Goal: Find specific page/section: Find specific page/section

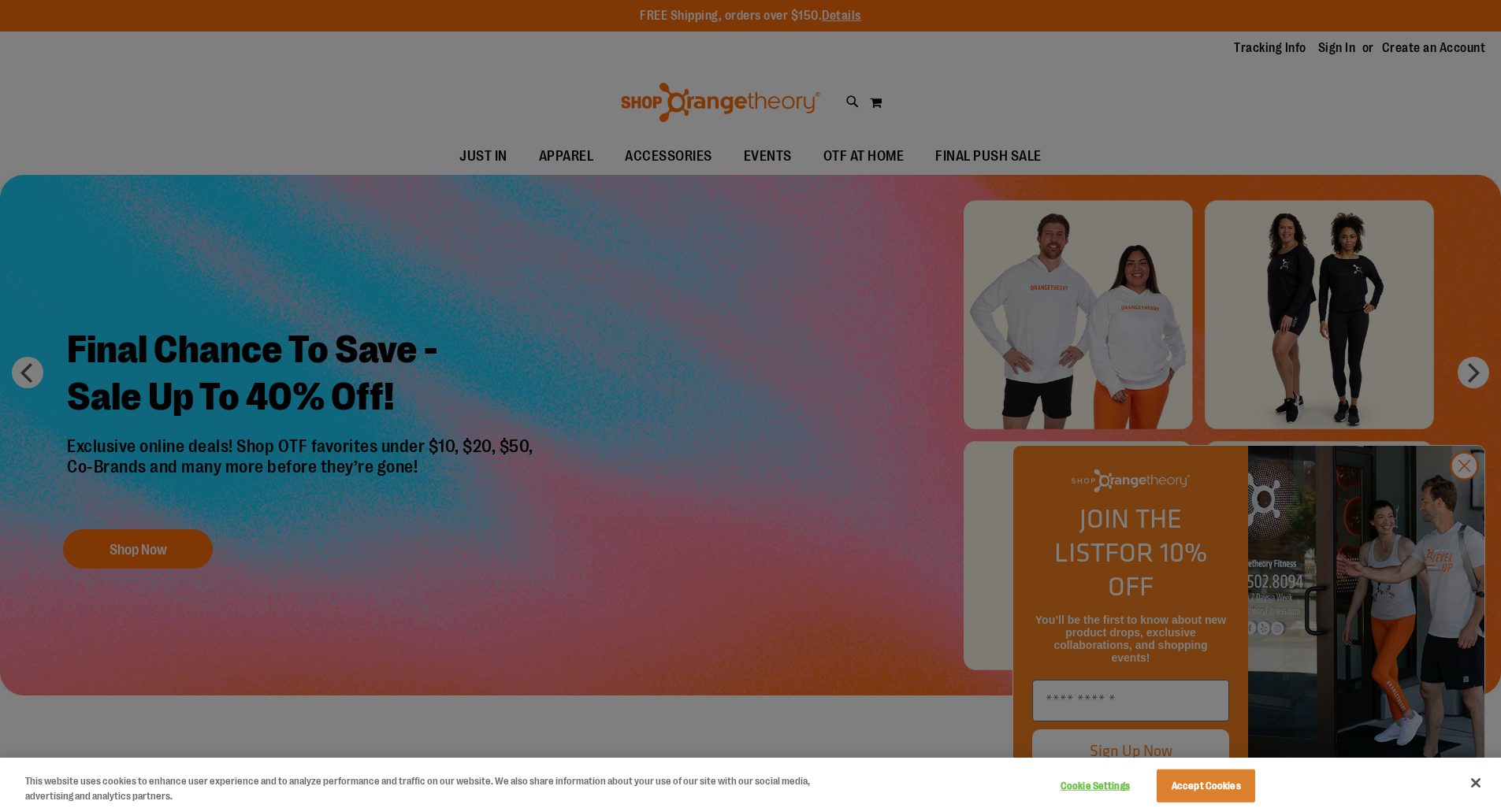
click at [661, 158] on div at bounding box center [750, 406] width 1501 height 812
click at [1463, 499] on div at bounding box center [750, 406] width 1501 height 812
click at [1208, 777] on button "Accept Cookies" at bounding box center [1206, 786] width 98 height 33
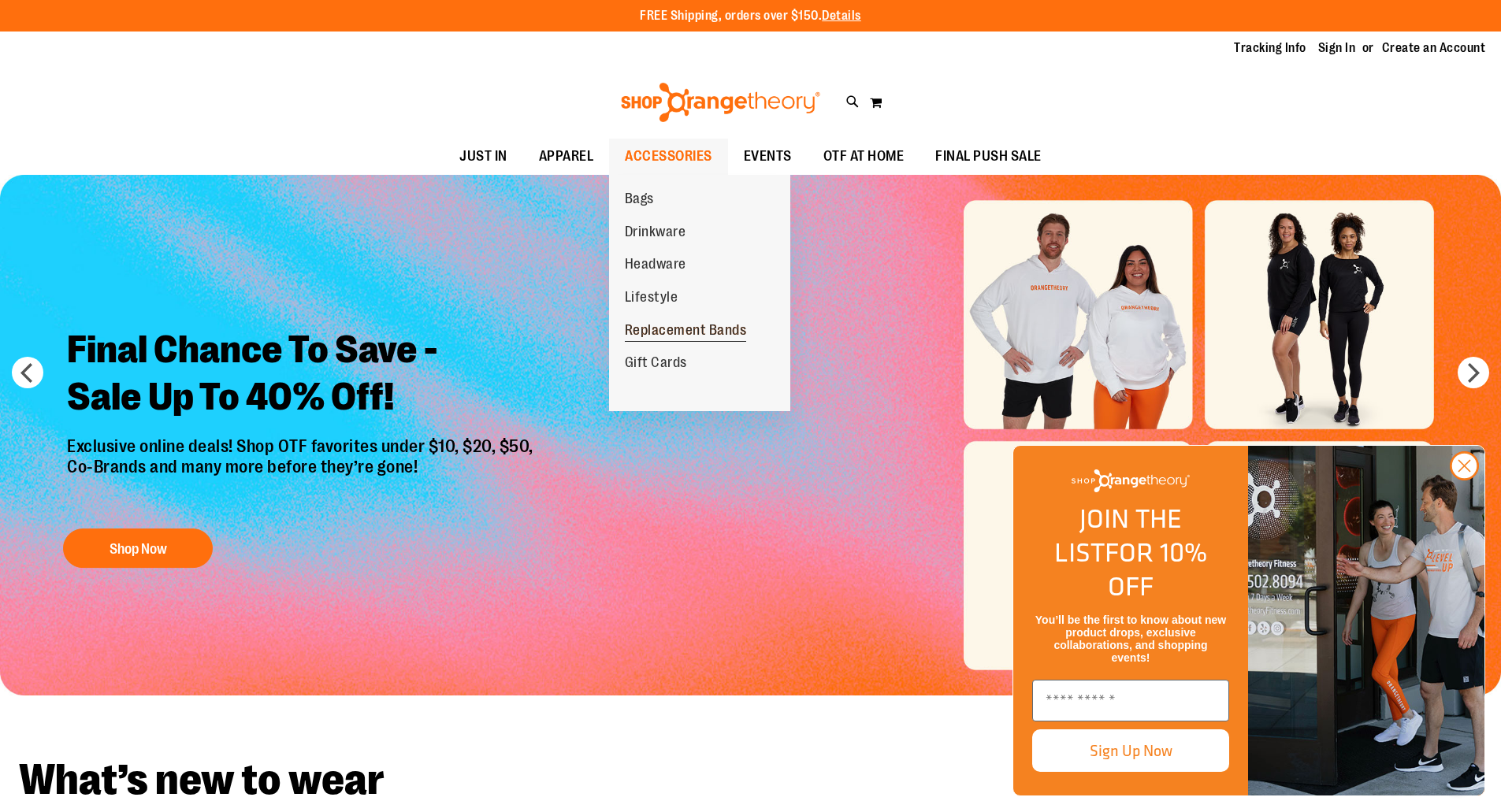
click at [678, 329] on span "Replacement Bands" at bounding box center [686, 332] width 122 height 20
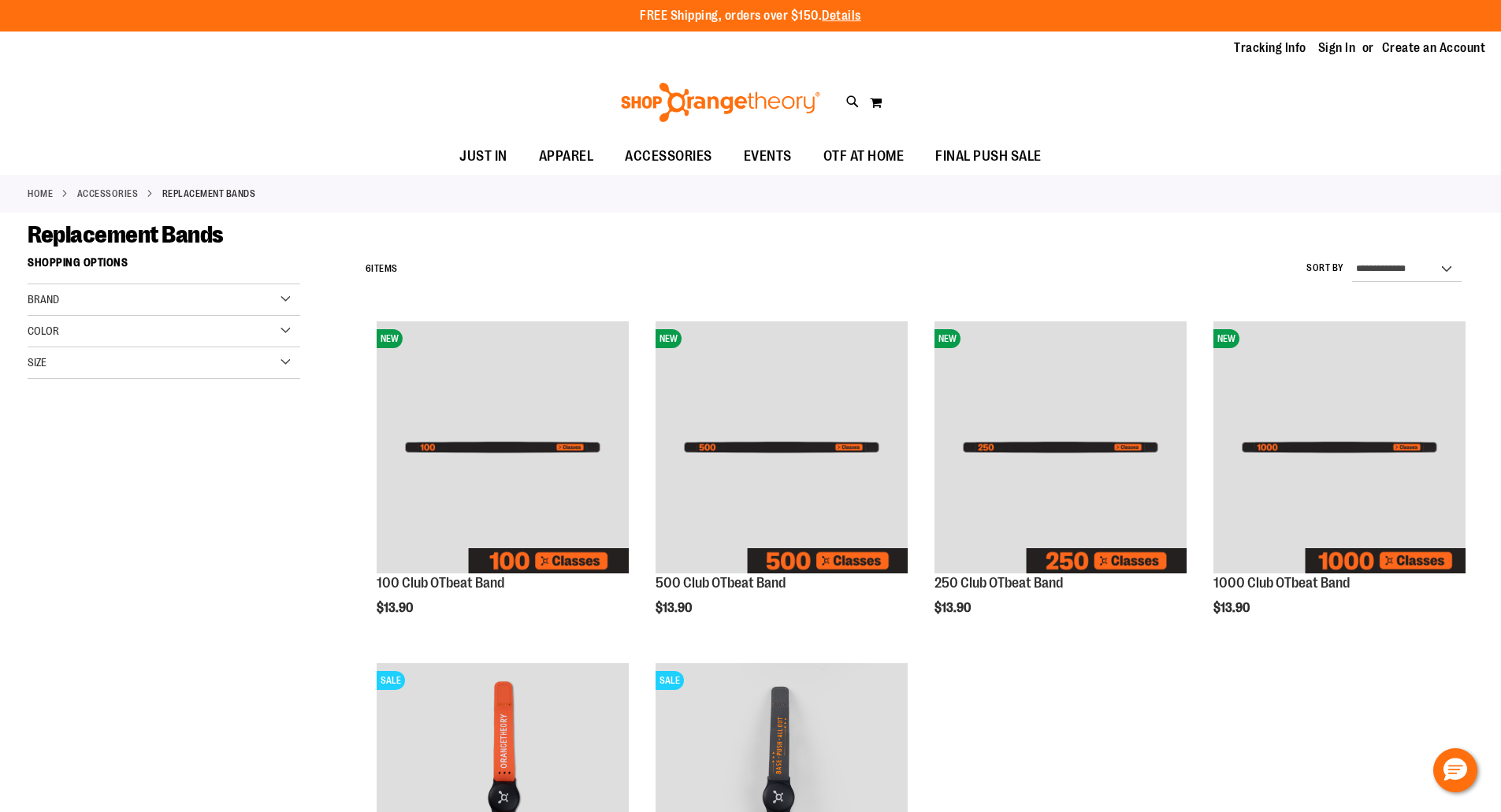
click at [689, 98] on img at bounding box center [721, 102] width 204 height 39
